Goal: Find specific page/section: Find specific page/section

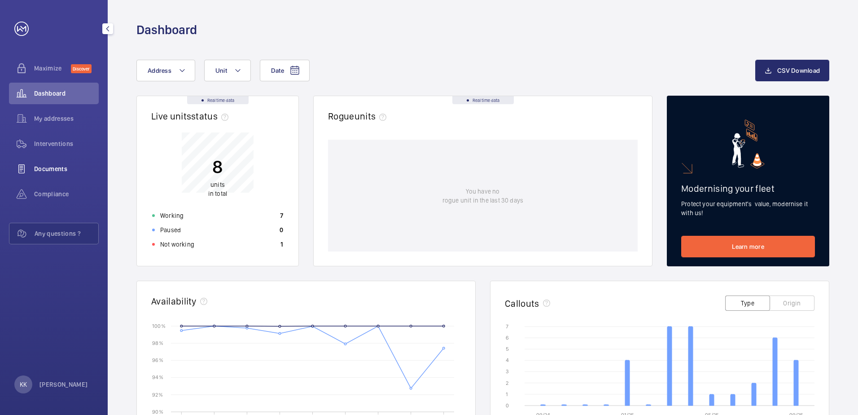
click at [51, 164] on span "Documents" at bounding box center [66, 168] width 65 height 9
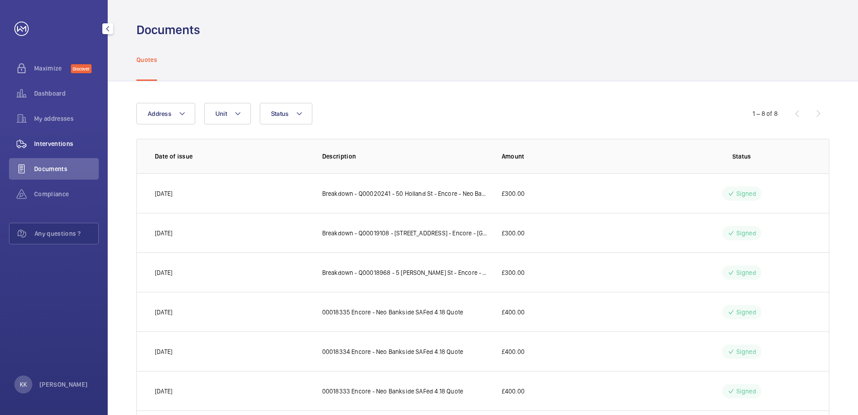
click at [51, 136] on div "Interventions" at bounding box center [54, 144] width 90 height 22
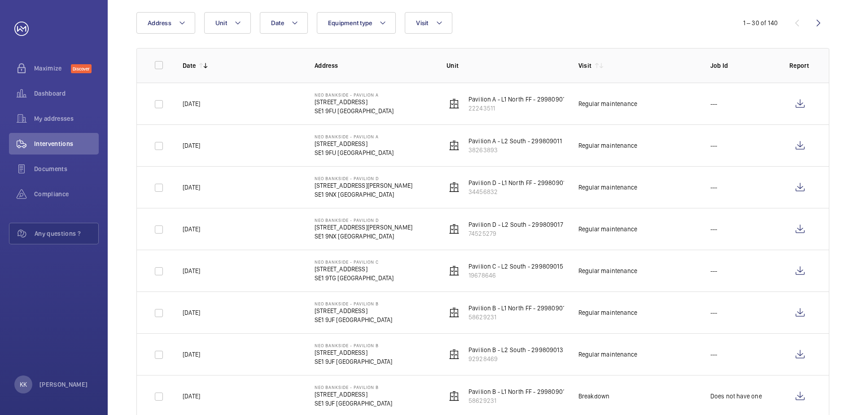
scroll to position [90, 0]
